Goal: Task Accomplishment & Management: Use online tool/utility

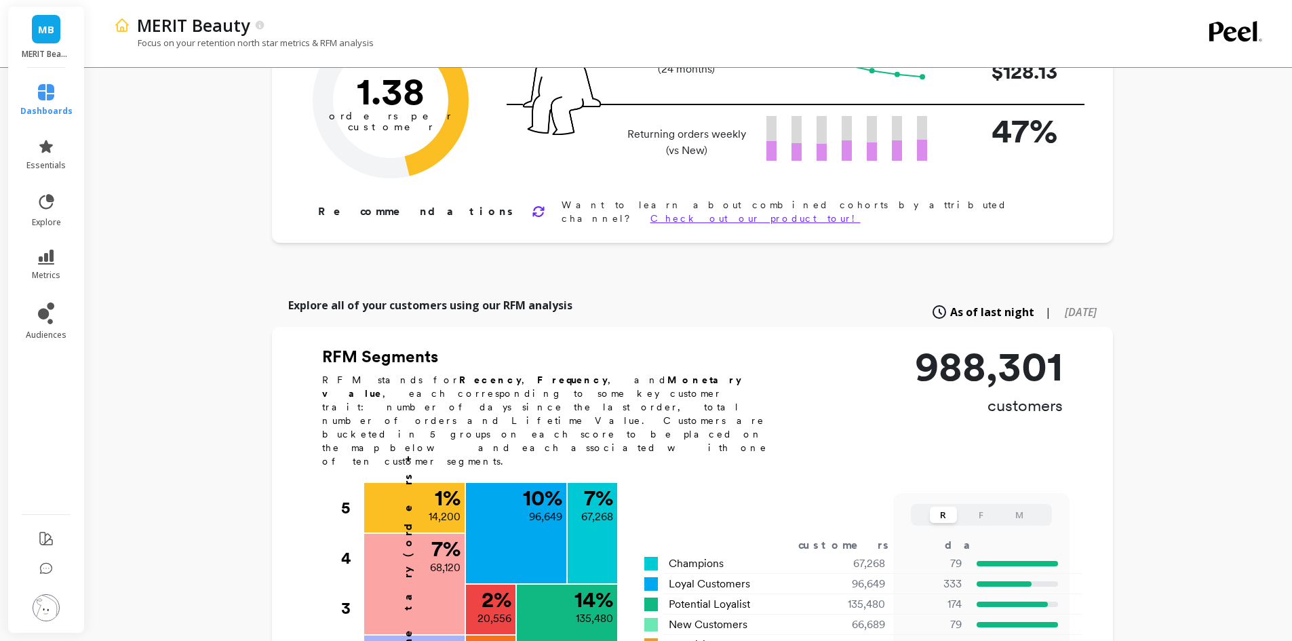
scroll to position [339, 0]
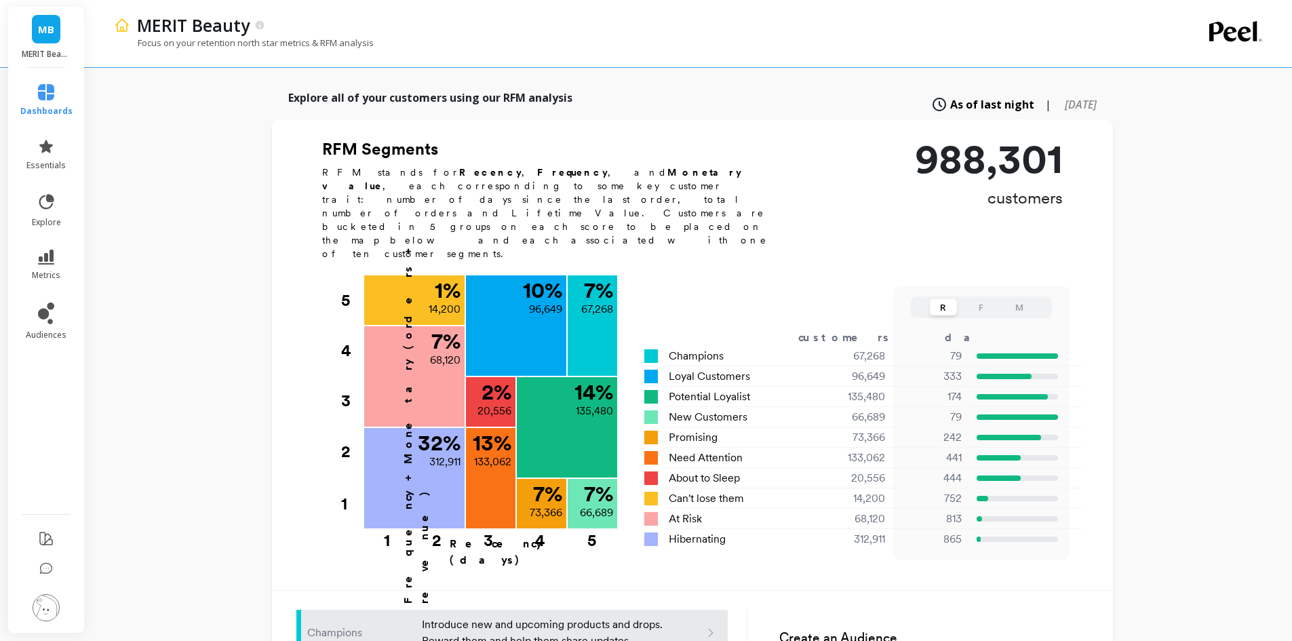
click at [1019, 299] on button "M" at bounding box center [1019, 307] width 27 height 16
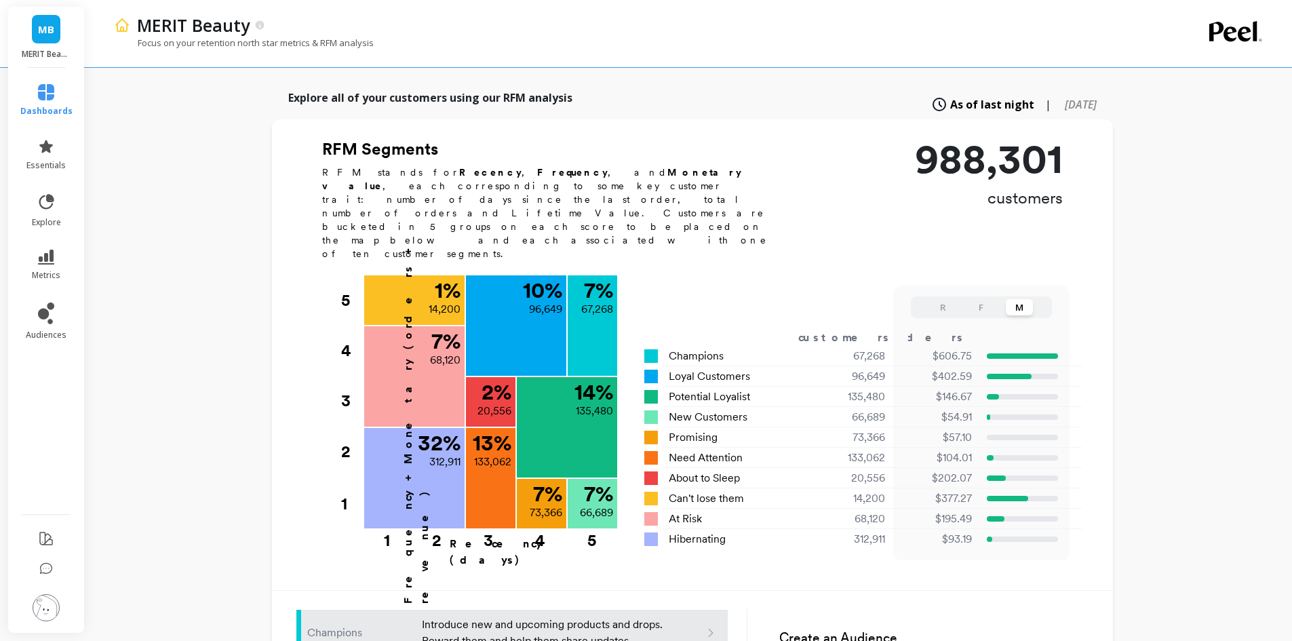
click at [980, 299] on button "F" at bounding box center [981, 307] width 27 height 16
click at [1030, 299] on button "M" at bounding box center [1019, 307] width 27 height 16
click at [947, 299] on button "R" at bounding box center [943, 307] width 27 height 16
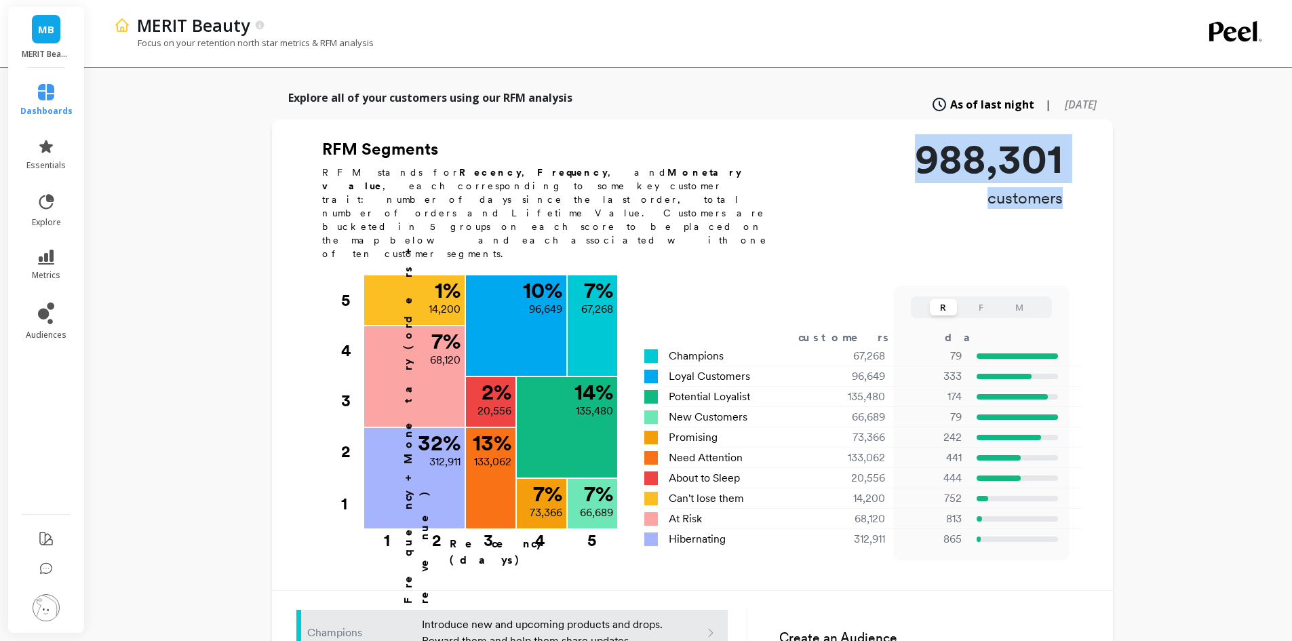
drag, startPoint x: 914, startPoint y: 144, endPoint x: 1166, endPoint y: 193, distance: 256.3
click at [1166, 193] on div "MERIT Beauty Focus on your retention north star metrics & RFM analysis Finish S…" at bounding box center [692, 393] width 1200 height 1464
click at [1053, 213] on div "988,301 customers" at bounding box center [989, 204] width 148 height 132
click at [978, 299] on button "F" at bounding box center [981, 307] width 27 height 16
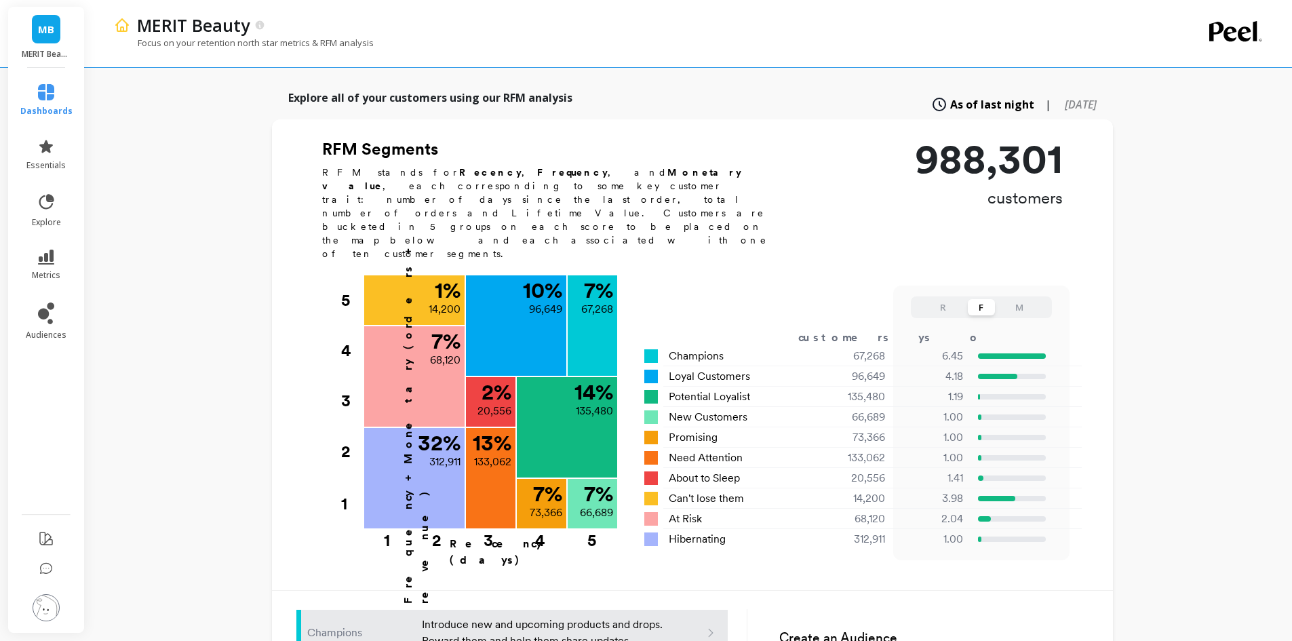
click at [1019, 299] on button "M" at bounding box center [1019, 307] width 27 height 16
click at [975, 299] on button "F" at bounding box center [981, 307] width 27 height 16
click at [948, 299] on button "R" at bounding box center [943, 307] width 27 height 16
click at [1018, 299] on button "M" at bounding box center [1019, 307] width 27 height 16
click at [1065, 97] on span "[DATE]" at bounding box center [1081, 104] width 32 height 15
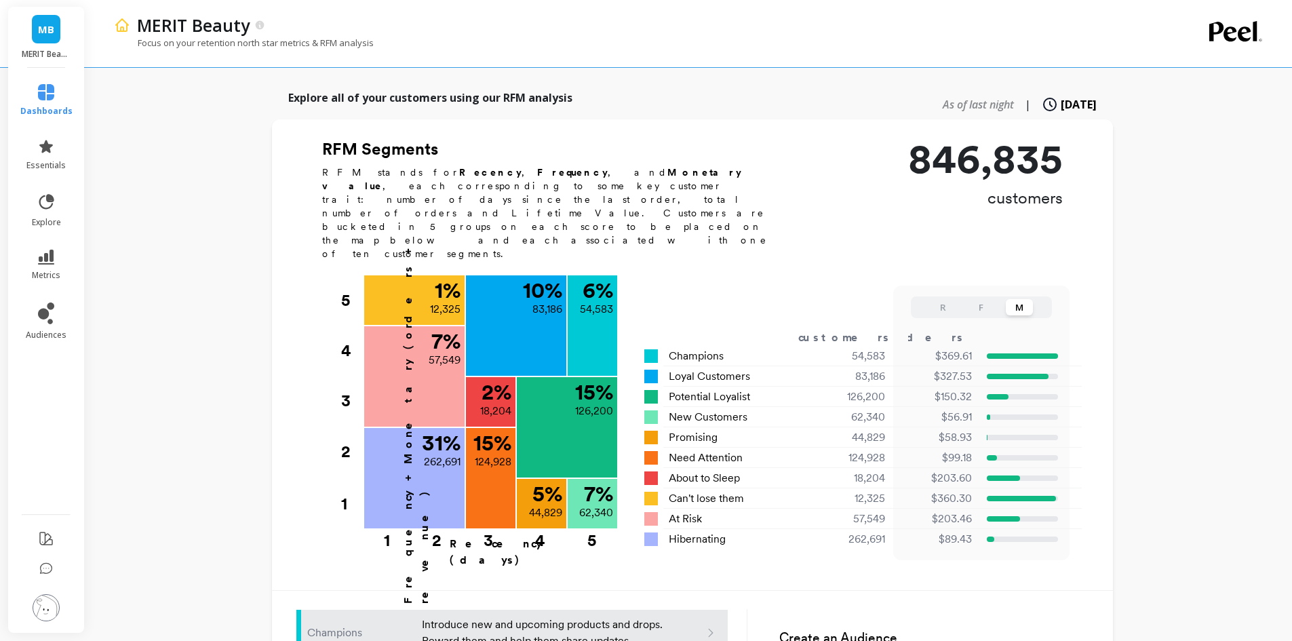
click at [960, 97] on span "As of last night" at bounding box center [978, 104] width 71 height 15
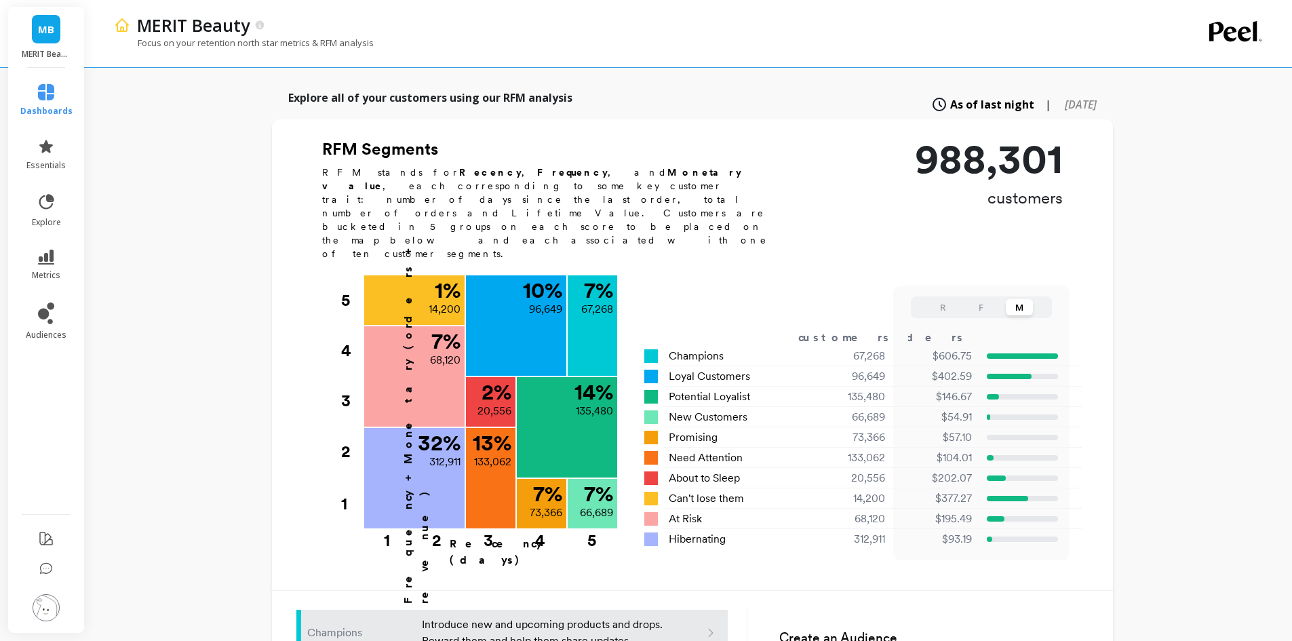
click at [1065, 97] on span "[DATE]" at bounding box center [1081, 104] width 32 height 15
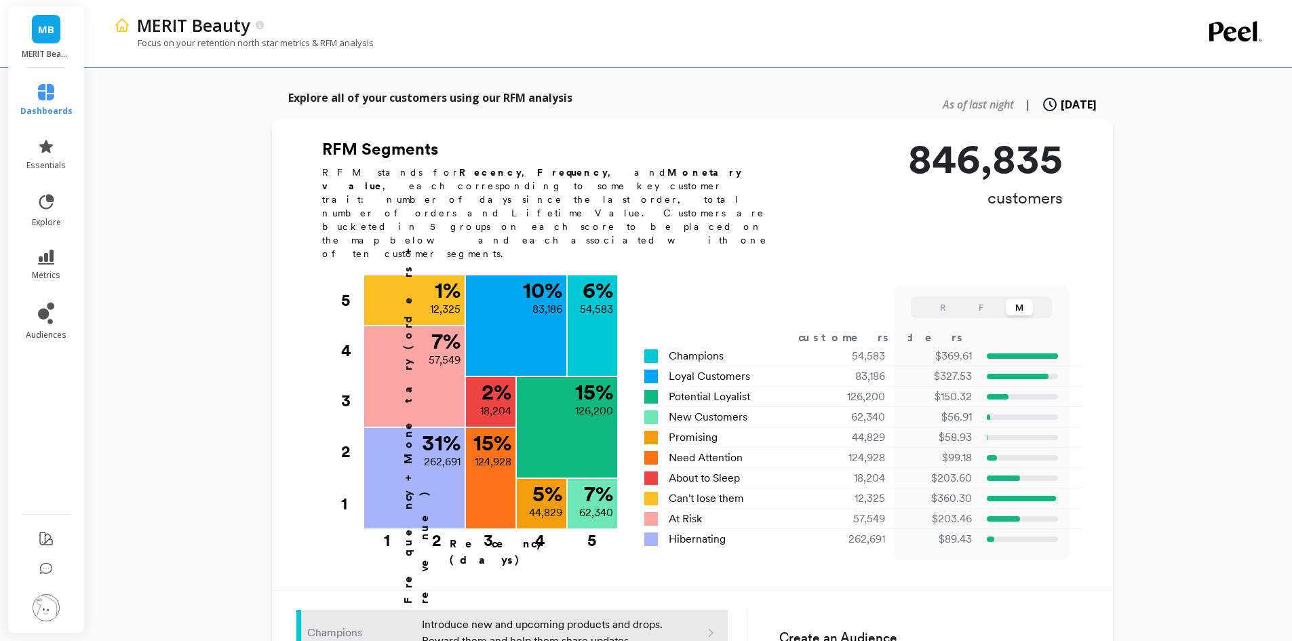
click at [963, 97] on span "As of last night" at bounding box center [978, 104] width 71 height 15
type input "67268"
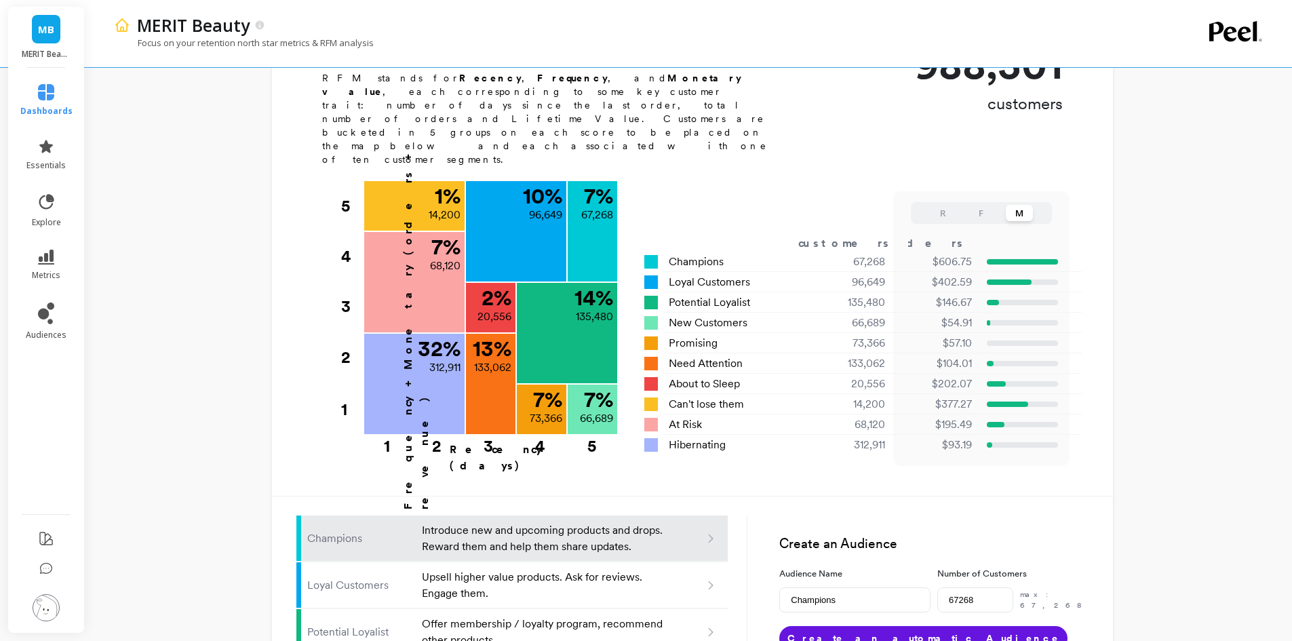
scroll to position [432, 0]
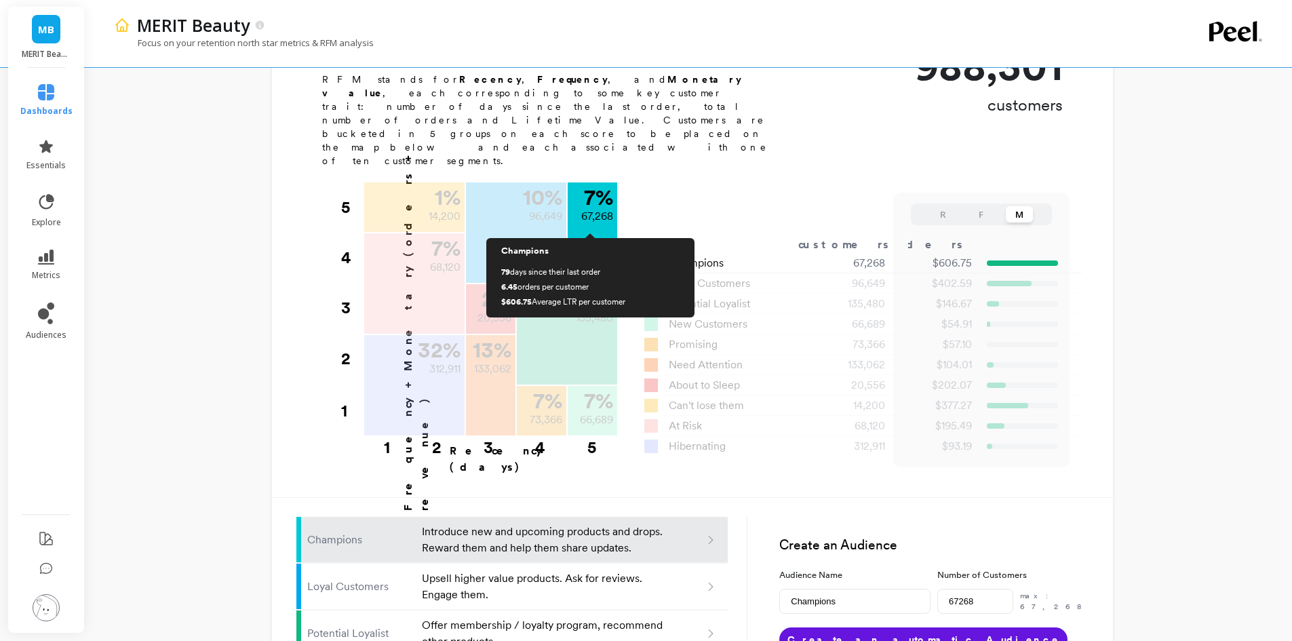
click at [593, 189] on div "7 % 67,268" at bounding box center [593, 232] width 50 height 100
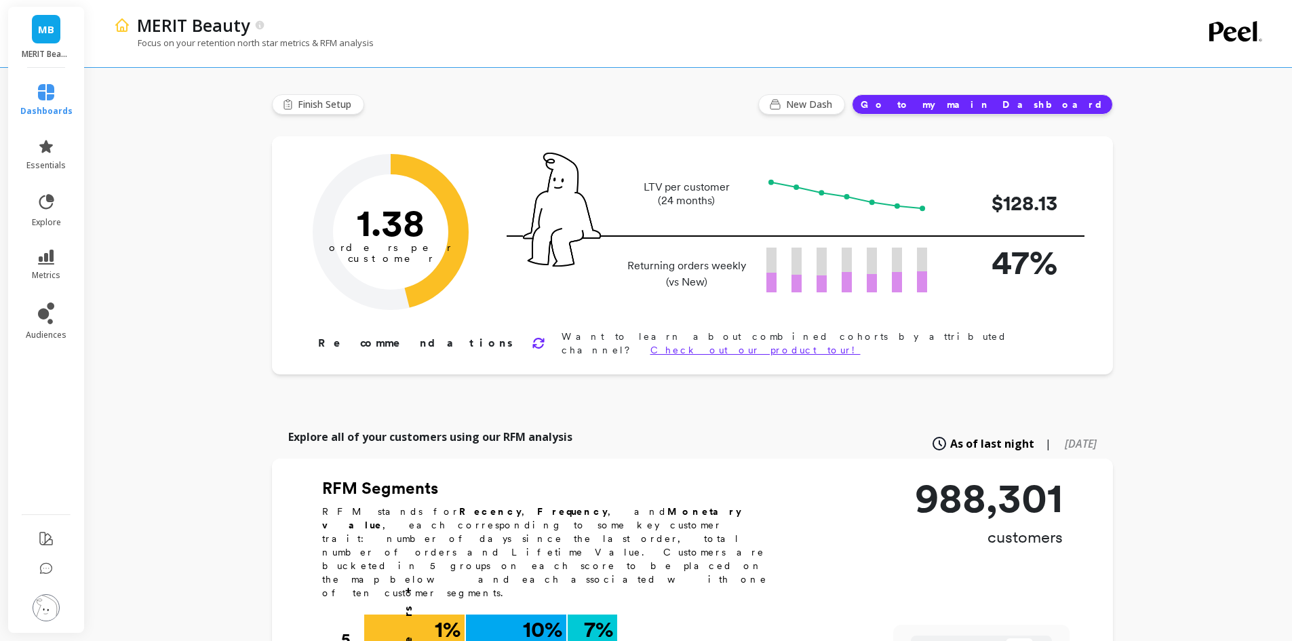
scroll to position [271, 0]
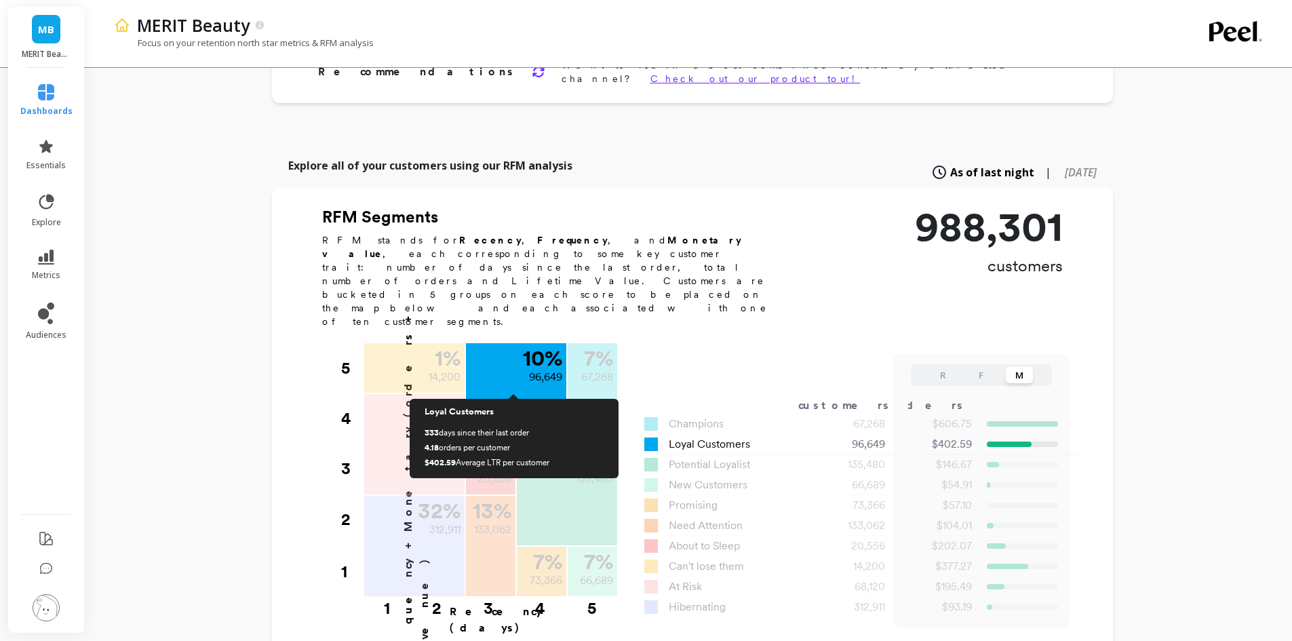
click at [536, 347] on p "10 %" at bounding box center [542, 358] width 39 height 22
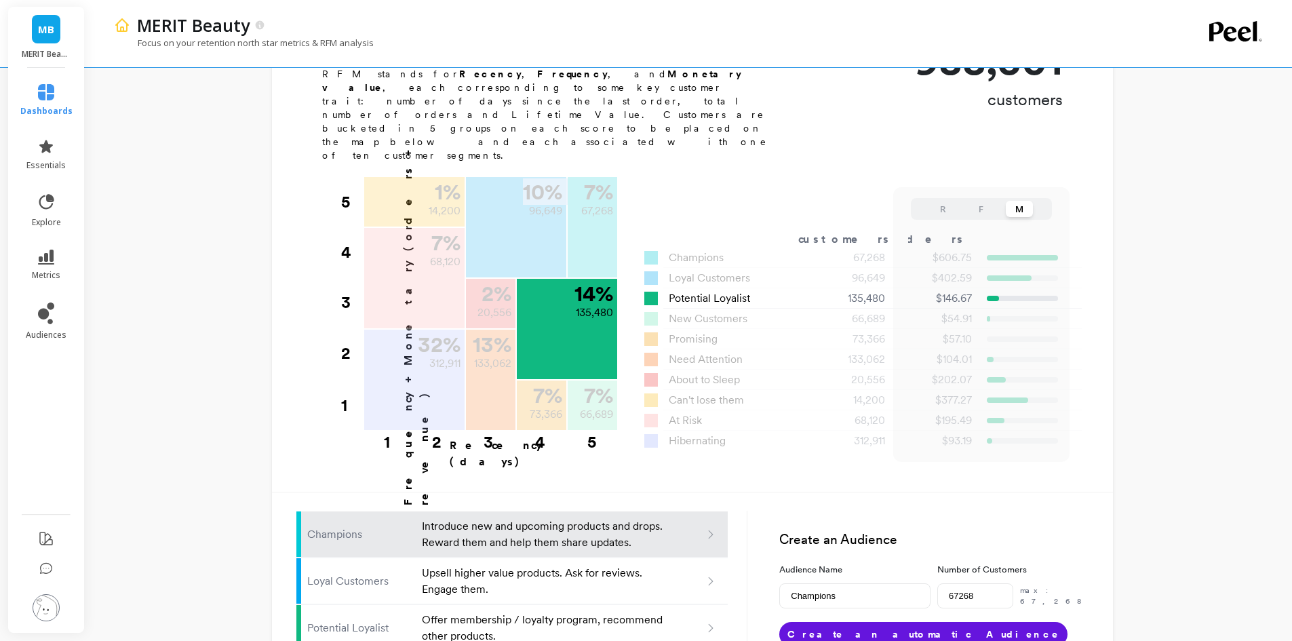
scroll to position [678, 0]
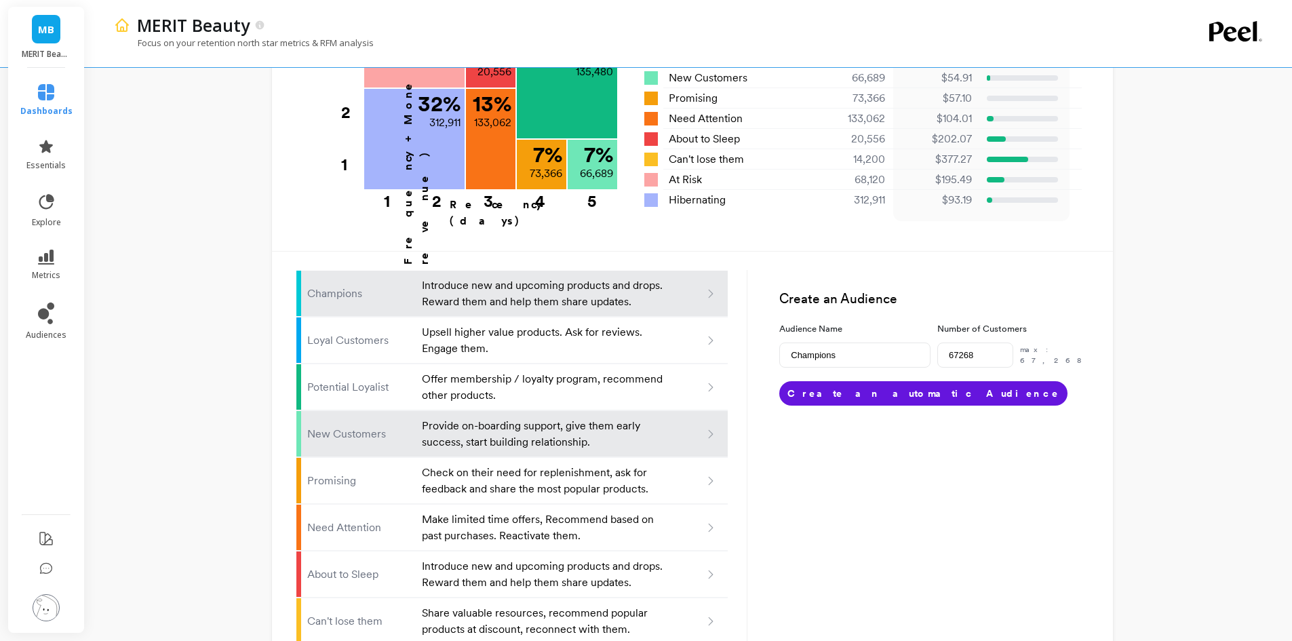
click at [561, 418] on p "Provide on-boarding support, give them early success, start building relationsh…" at bounding box center [544, 434] width 244 height 33
type input "New customers"
type input "66689"
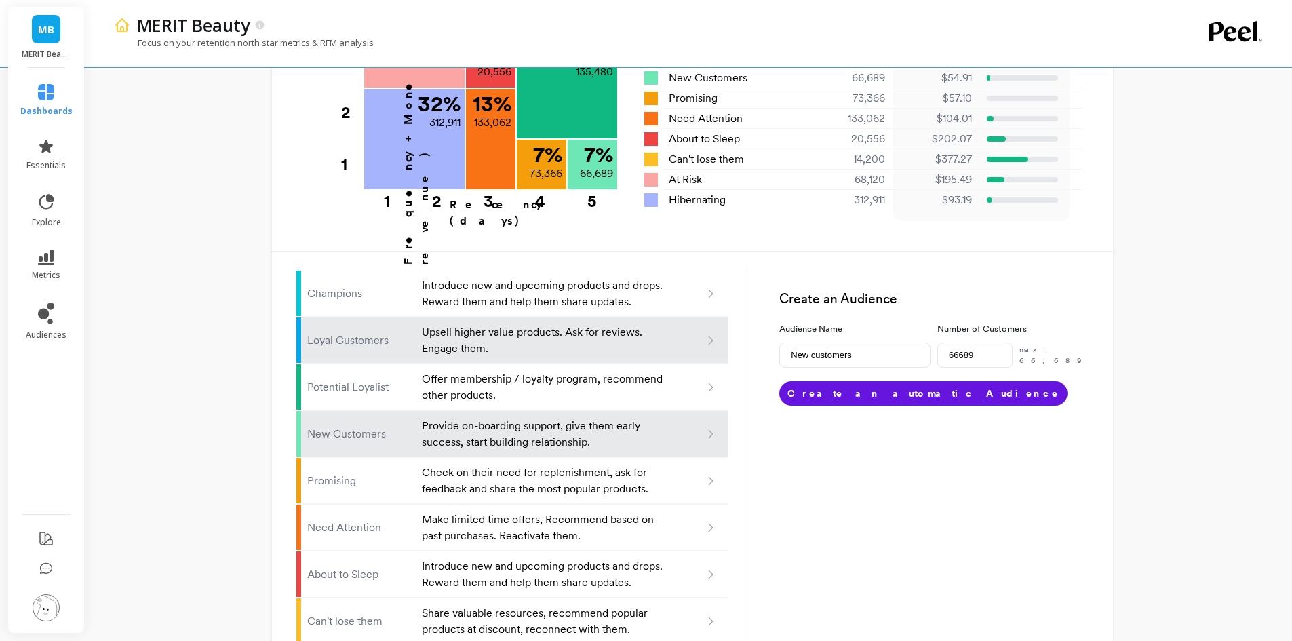
click at [494, 317] on li "Loyal Customers Upsell higher value products. Ask for reviews. Engage them." at bounding box center [512, 340] width 432 height 46
type input "Loyal customers"
type input "96649"
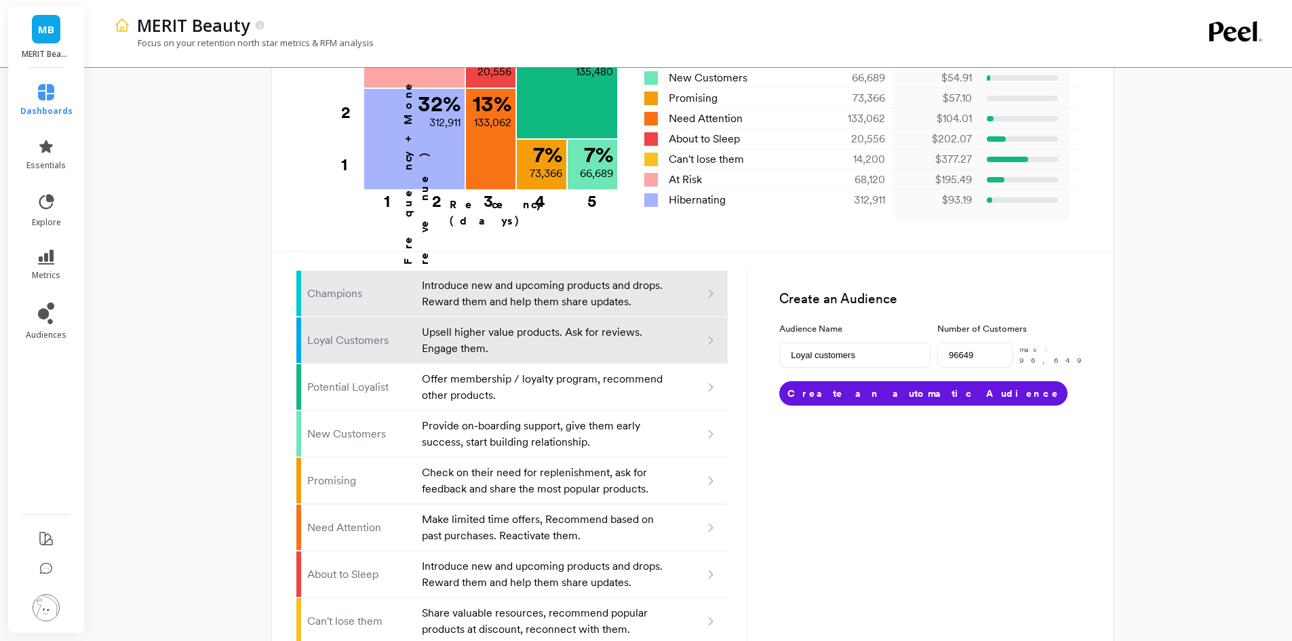
click at [495, 277] on p "Introduce new and upcoming products and drops. Reward them and help them share …" at bounding box center [544, 293] width 244 height 33
type input "Champions"
type input "67268"
click at [495, 277] on p "Introduce new and upcoming products and drops. Reward them and help them share …" at bounding box center [544, 293] width 244 height 33
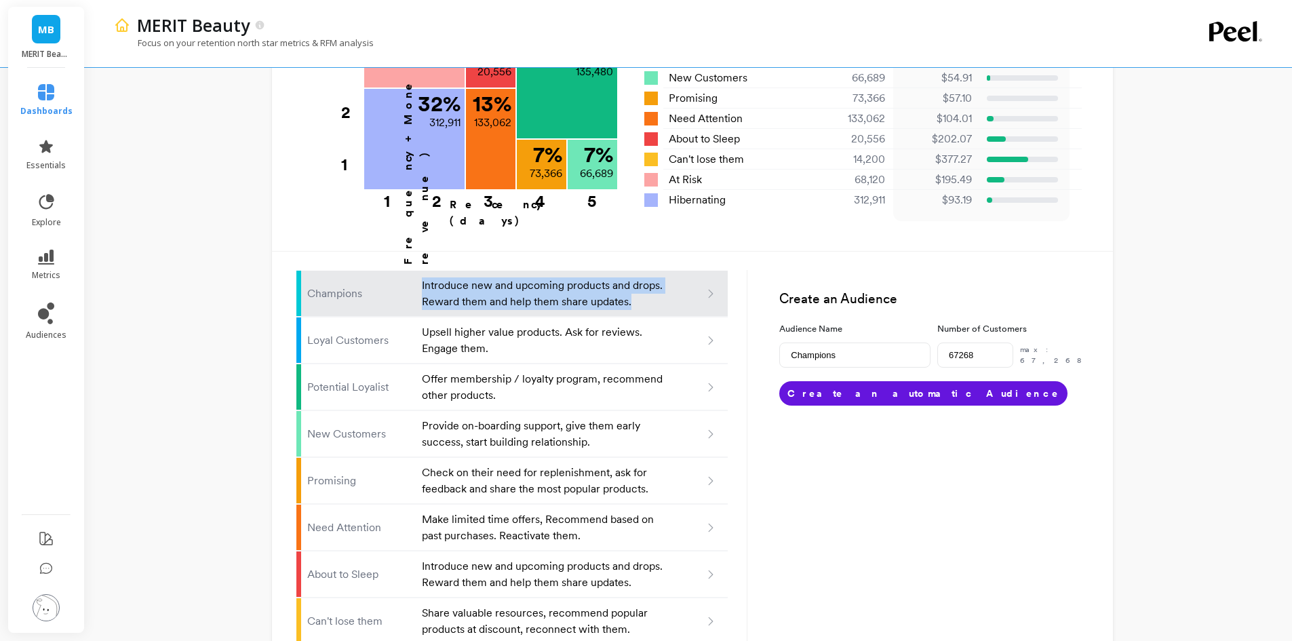
click at [495, 277] on p "Introduce new and upcoming products and drops. Reward them and help them share …" at bounding box center [544, 293] width 244 height 33
click at [712, 271] on li "Champions Introduce new and upcoming products and drops. Reward them and help t…" at bounding box center [512, 294] width 432 height 46
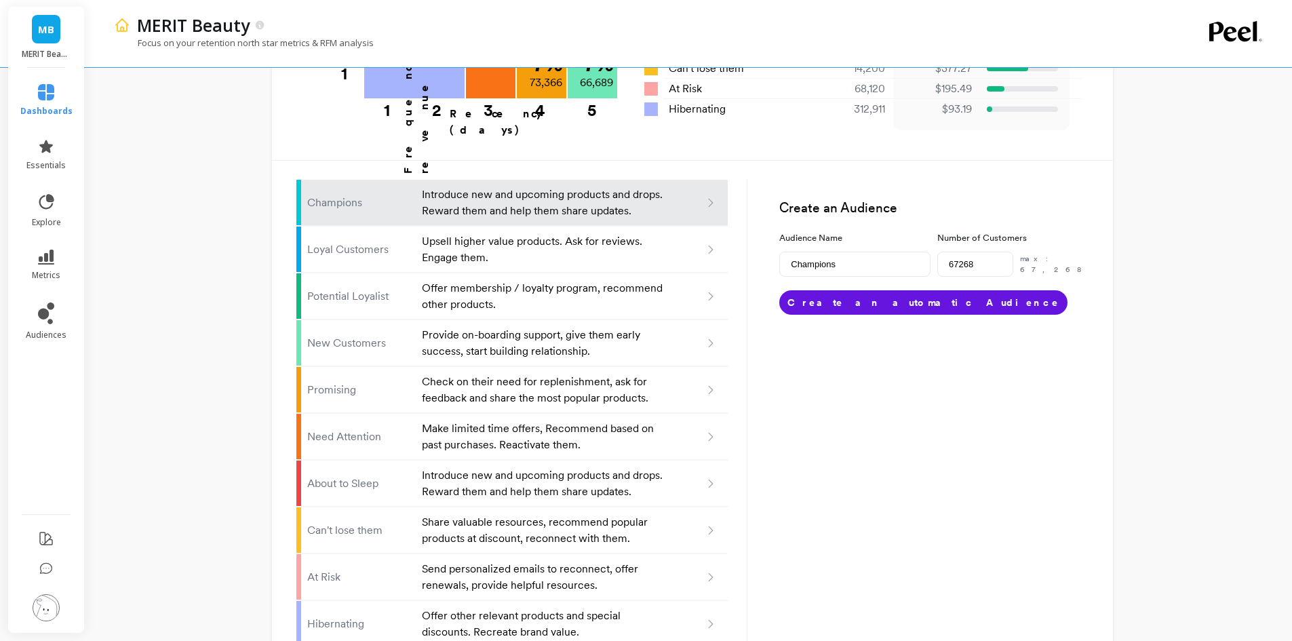
scroll to position [771, 0]
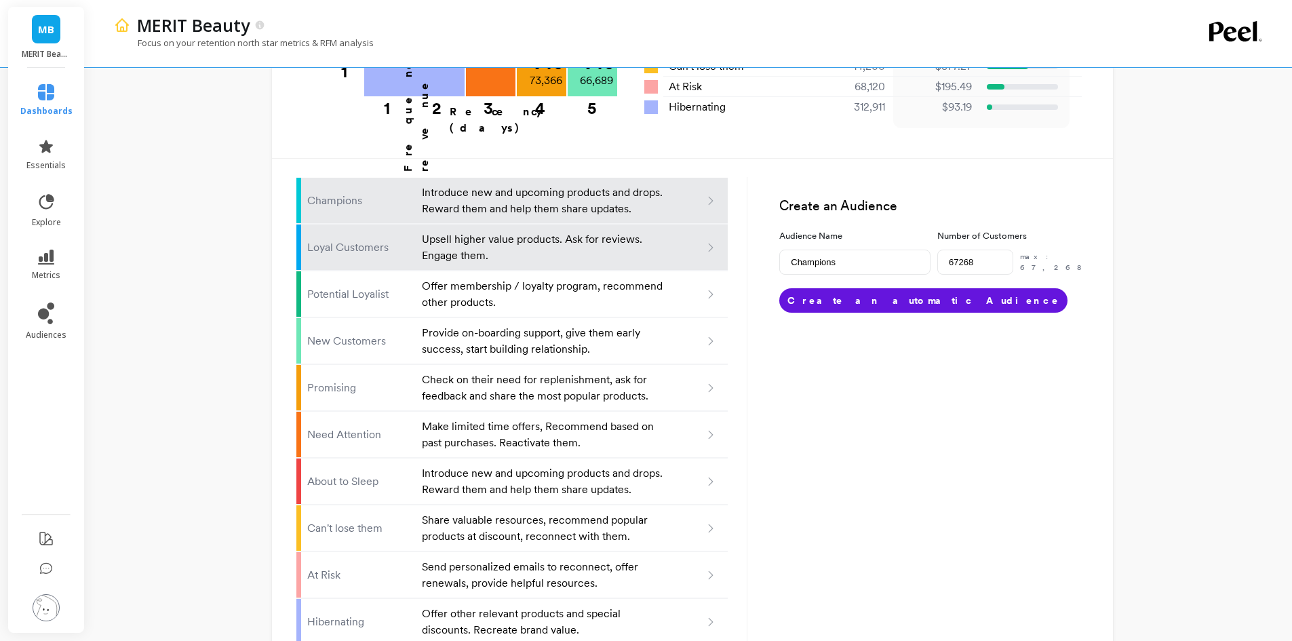
click at [593, 231] on p "Upsell higher value products. Ask for reviews. Engage them." at bounding box center [544, 247] width 244 height 33
type input "Loyal customers"
type input "96649"
click at [577, 184] on p "Introduce new and upcoming products and drops. Reward them and help them share …" at bounding box center [544, 200] width 244 height 33
type input "Champions"
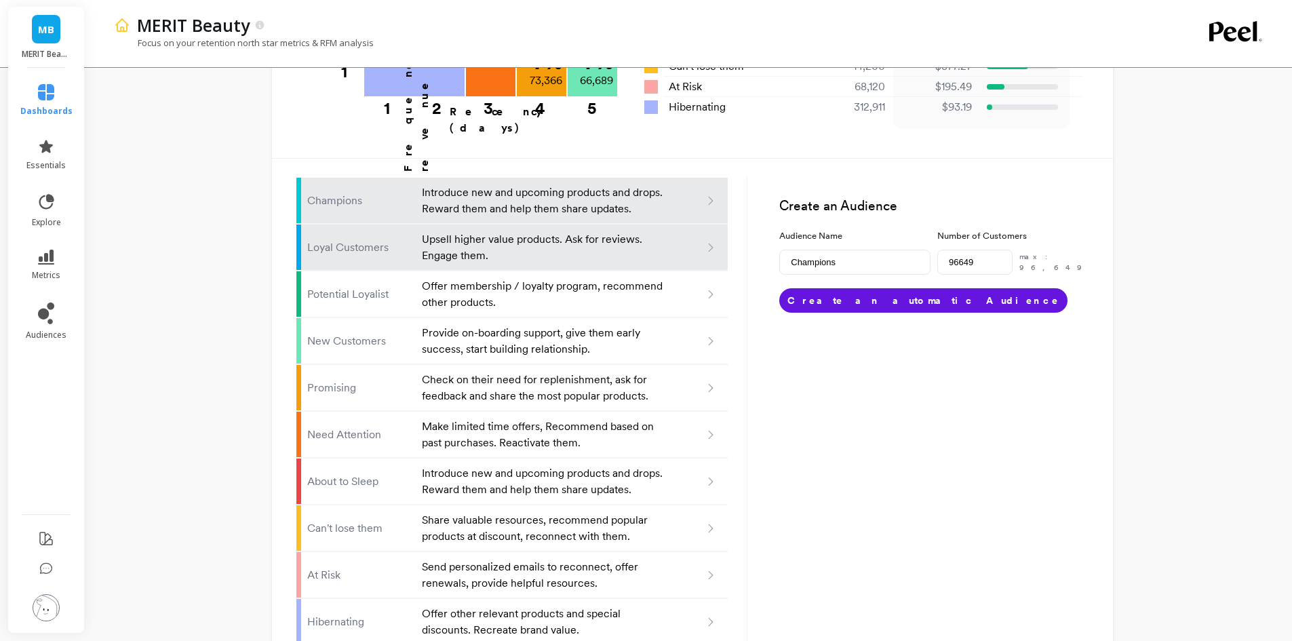
type input "67268"
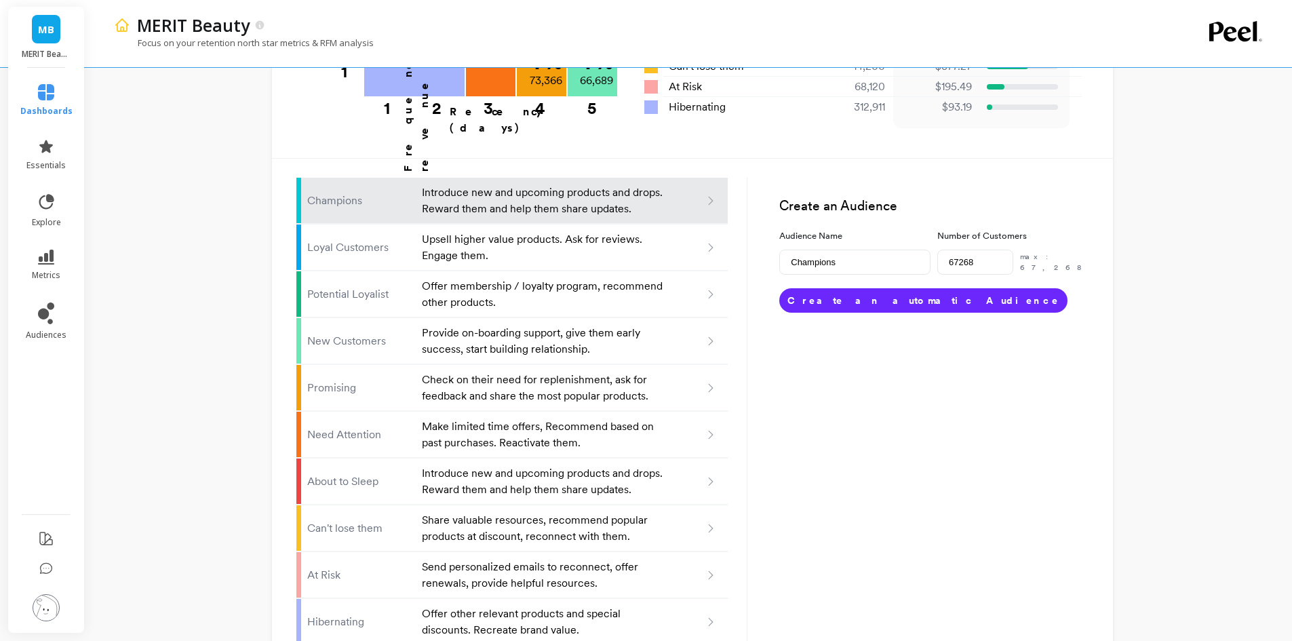
click at [896, 288] on button "Create an automatic Audience" at bounding box center [923, 300] width 288 height 24
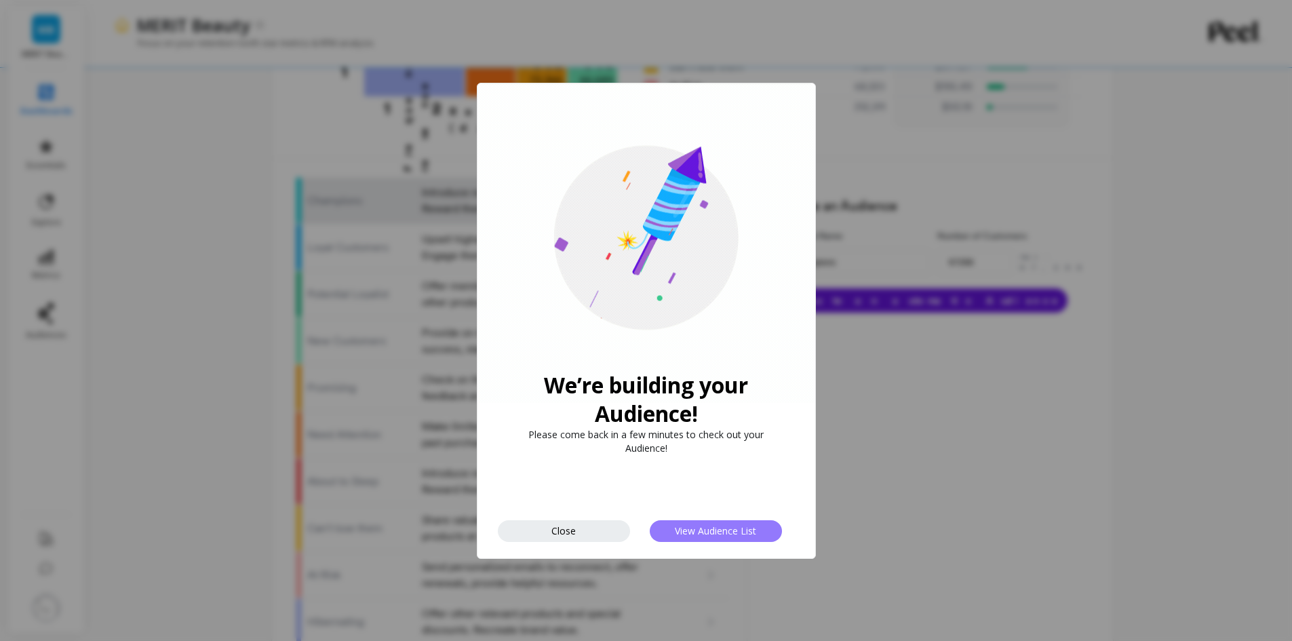
click at [682, 530] on span "View Audience List" at bounding box center [715, 530] width 81 height 13
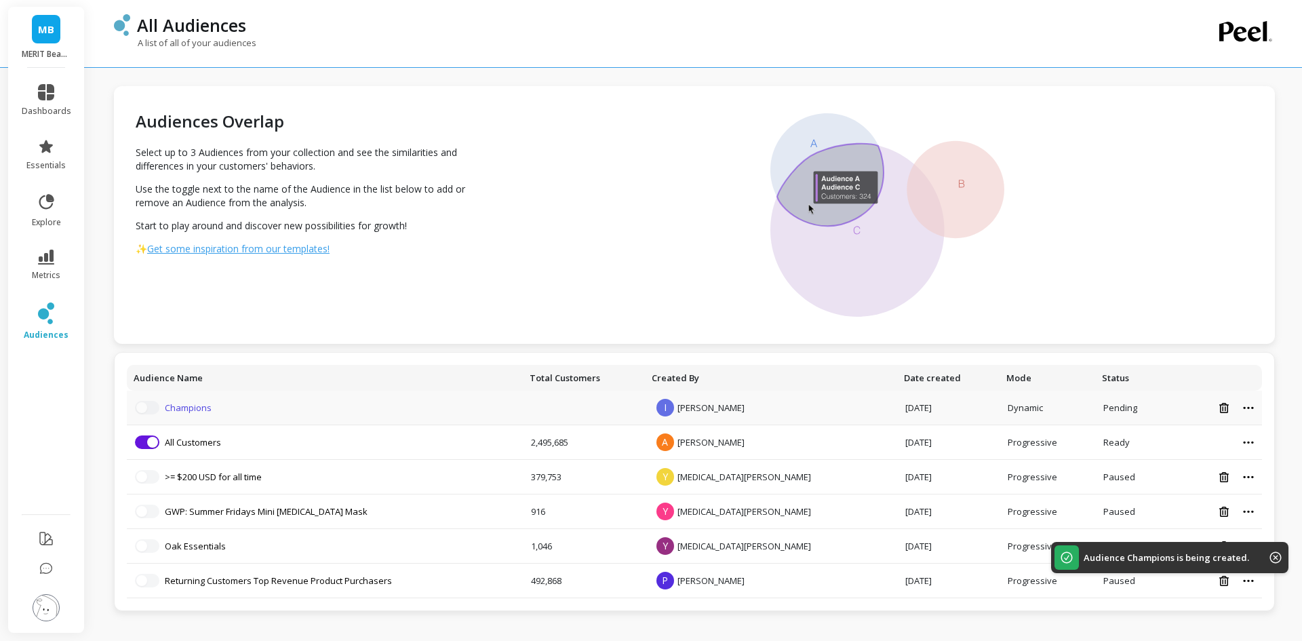
click at [191, 404] on link "Champions" at bounding box center [188, 408] width 47 height 12
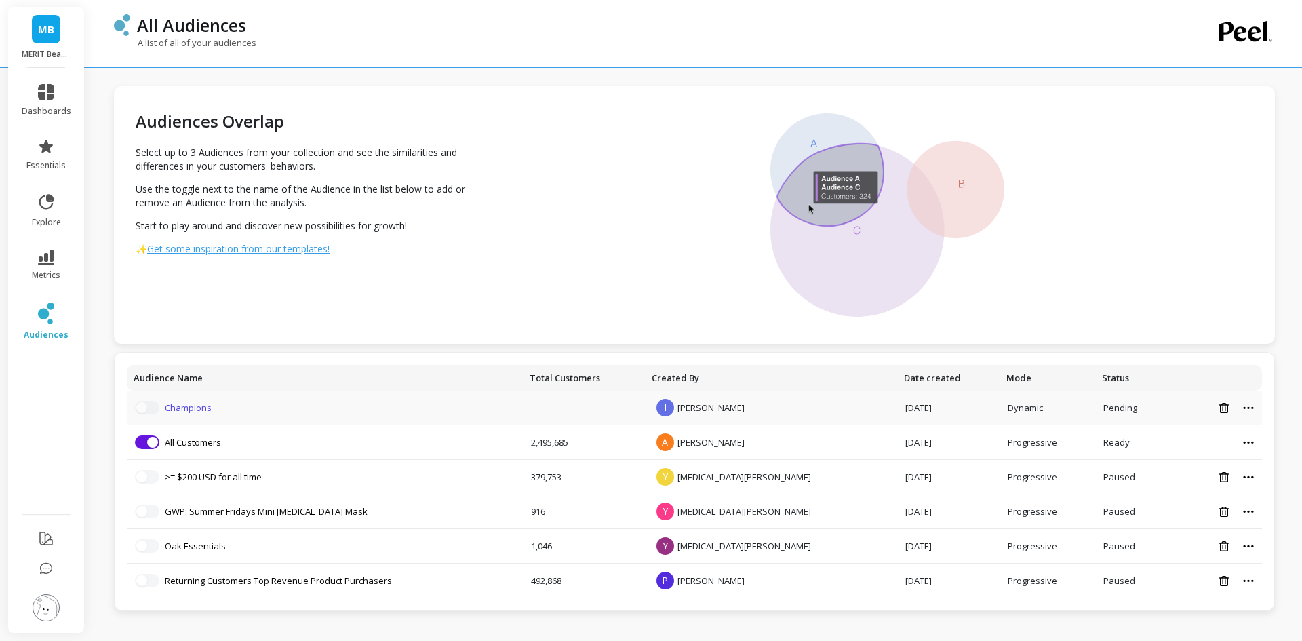
click at [193, 412] on link "Champions" at bounding box center [188, 408] width 47 height 12
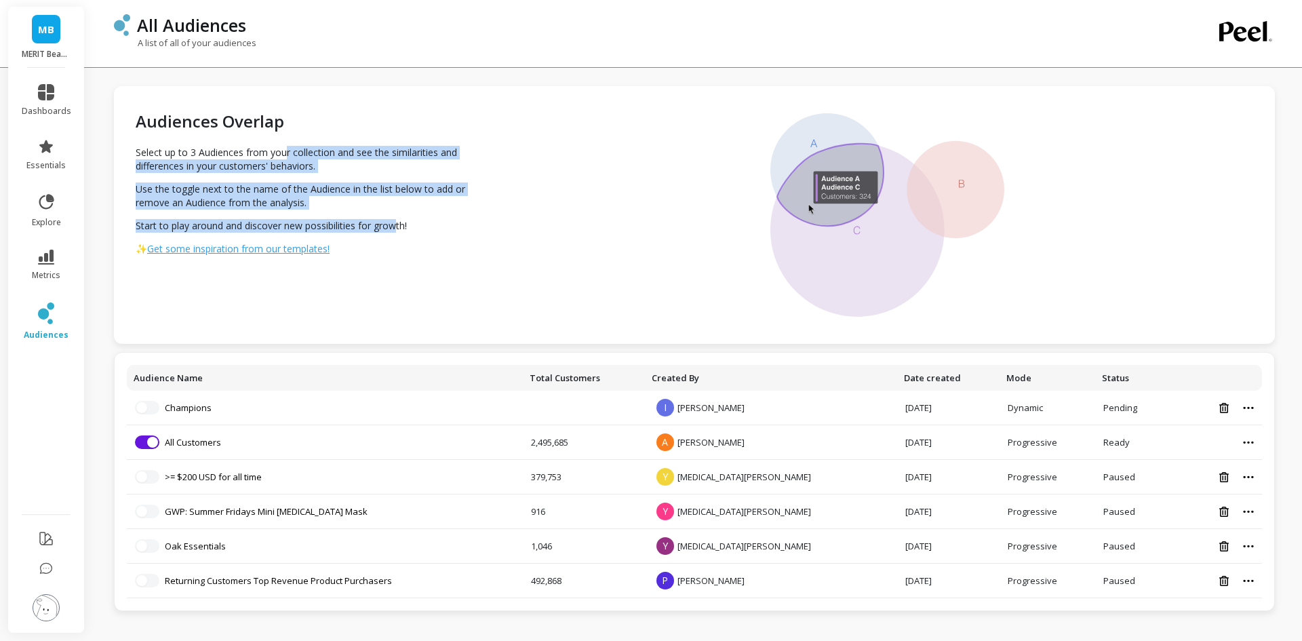
drag, startPoint x: 284, startPoint y: 155, endPoint x: 400, endPoint y: 222, distance: 134.0
click at [400, 222] on div "Select up to 3 Audiences from your collection and see the similarities and diff…" at bounding box center [313, 194] width 355 height 96
click at [400, 222] on p "Start to play around and discover new possibilities for growth!" at bounding box center [313, 226] width 355 height 14
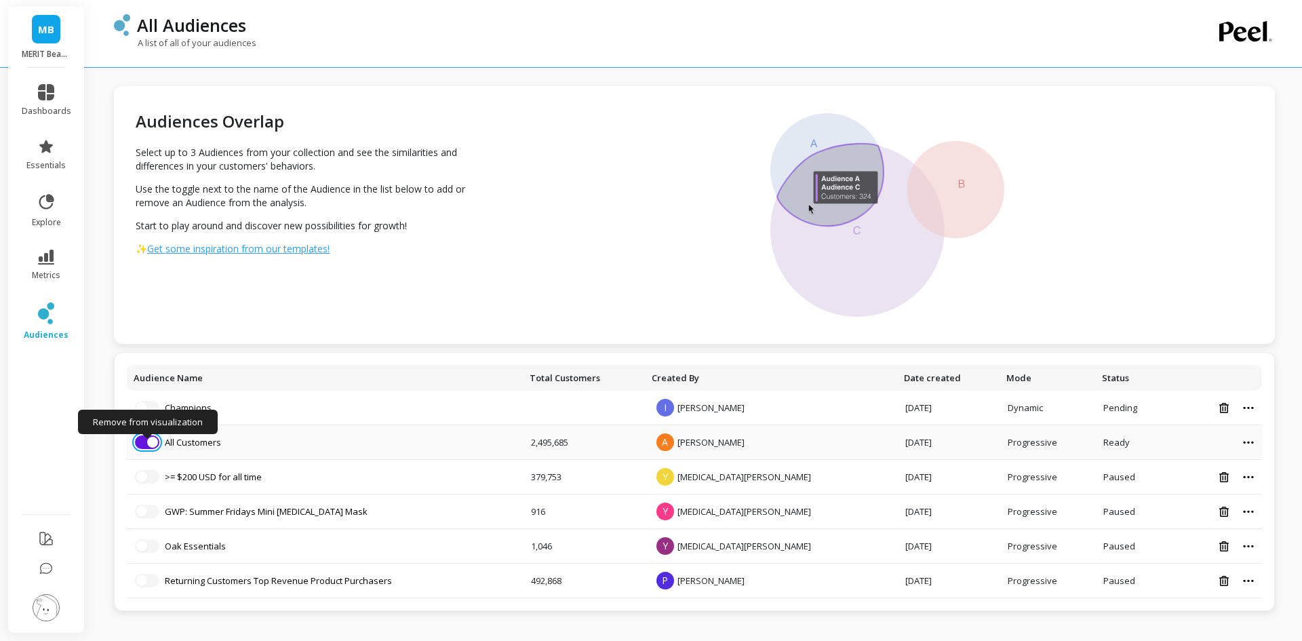
click at [157, 442] on span "button" at bounding box center [152, 442] width 11 height 11
click at [146, 407] on span "button" at bounding box center [141, 407] width 11 height 11
click at [144, 443] on span "button" at bounding box center [141, 442] width 11 height 11
click at [140, 406] on span "button" at bounding box center [141, 407] width 11 height 11
drag, startPoint x: 140, startPoint y: 406, endPoint x: 214, endPoint y: 405, distance: 73.9
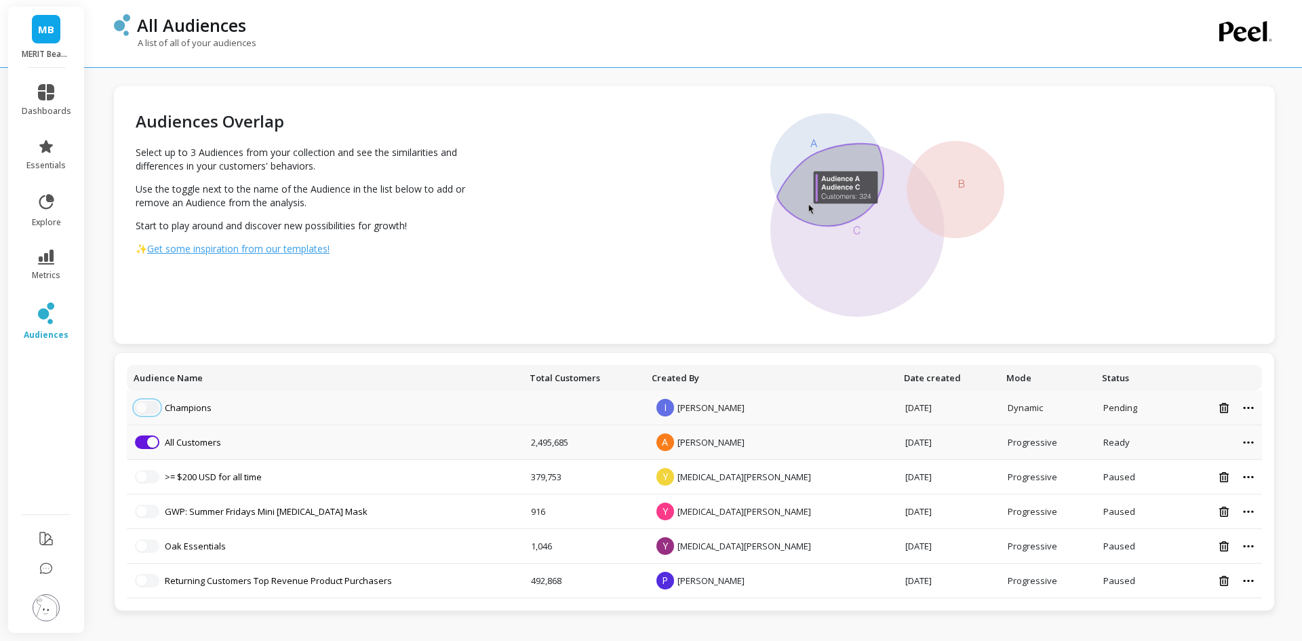
click at [214, 405] on li "Champions" at bounding box center [325, 408] width 380 height 14
click at [140, 416] on td "Champions" at bounding box center [325, 408] width 396 height 35
